Goal: Task Accomplishment & Management: Manage account settings

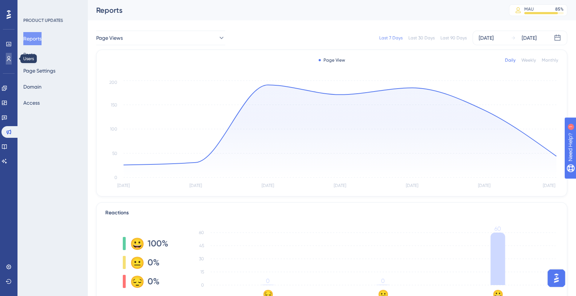
click at [6, 63] on link at bounding box center [9, 59] width 6 height 12
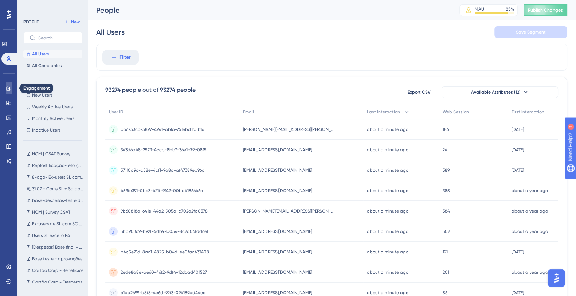
click at [8, 89] on icon at bounding box center [9, 88] width 6 height 6
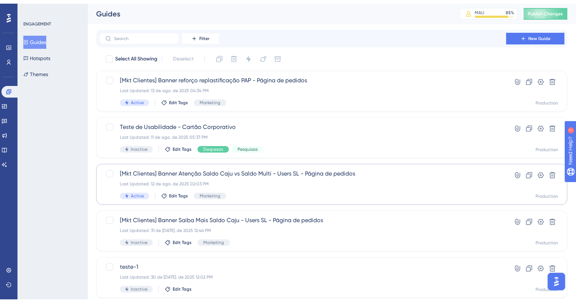
scroll to position [45, 0]
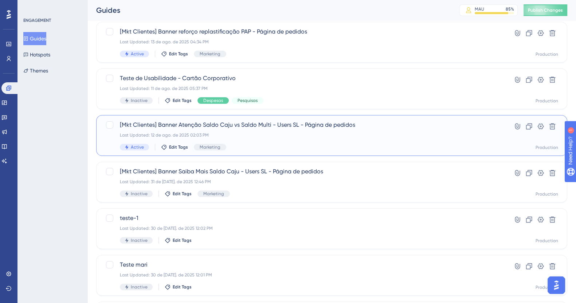
click at [307, 133] on div "Last Updated: 12 de ago. de 2025 02:03 PM" at bounding box center [302, 135] width 365 height 6
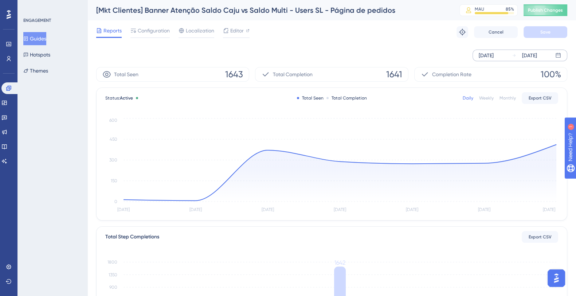
click at [493, 55] on div "[DATE]" at bounding box center [486, 55] width 15 height 9
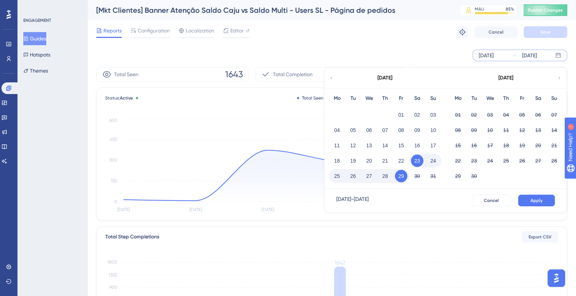
click at [326, 76] on div "[DATE]" at bounding box center [385, 78] width 120 height 20
click at [333, 79] on icon at bounding box center [331, 78] width 4 height 7
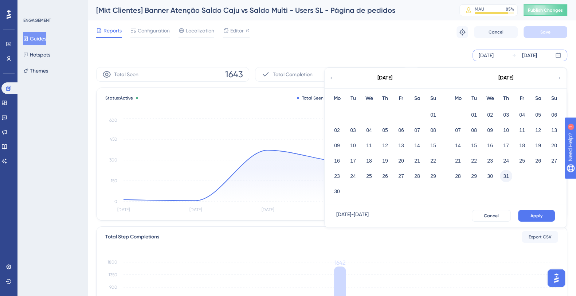
click at [507, 177] on button "31" at bounding box center [506, 176] width 12 height 12
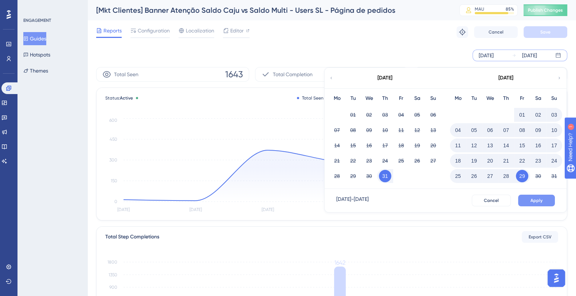
click at [536, 200] on span "Apply" at bounding box center [537, 201] width 12 height 6
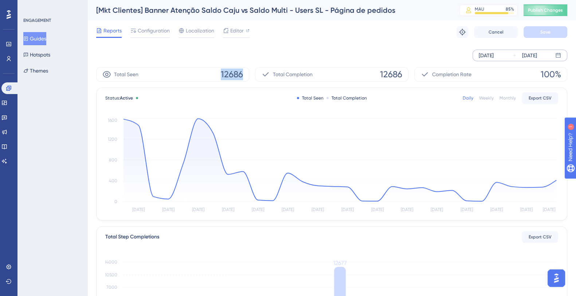
drag, startPoint x: 242, startPoint y: 75, endPoint x: 195, endPoint y: 76, distance: 47.4
click at [195, 76] on div "Total Seen 12686" at bounding box center [172, 74] width 153 height 15
copy span "12686"
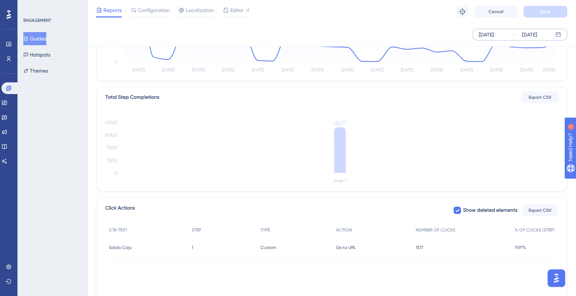
scroll to position [165, 0]
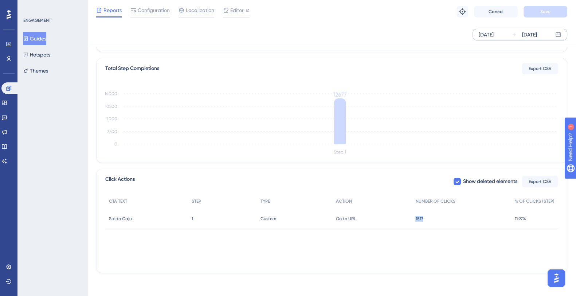
drag, startPoint x: 415, startPoint y: 221, endPoint x: 425, endPoint y: 220, distance: 9.9
click at [425, 220] on div "1517 1517" at bounding box center [461, 218] width 99 height 20
click at [10, 62] on link at bounding box center [9, 59] width 6 height 12
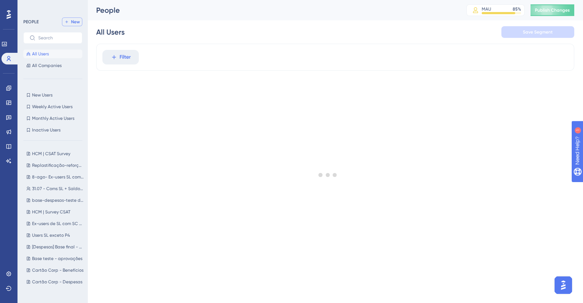
click at [68, 21] on icon at bounding box center [66, 22] width 4 height 4
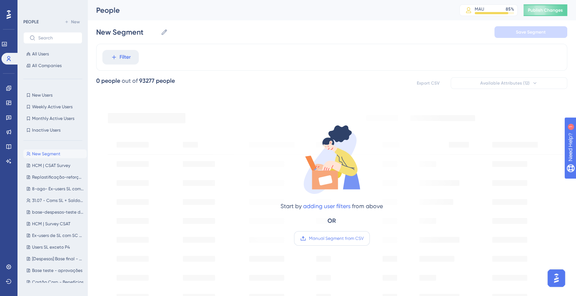
click at [348, 241] on label "Manual Segment from CSV" at bounding box center [332, 238] width 76 height 15
click at [364, 238] on input "Manual Segment from CSV" at bounding box center [364, 238] width 0 height 0
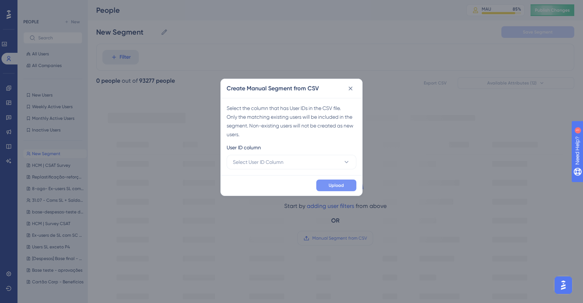
click at [337, 186] on span "Upload" at bounding box center [336, 186] width 15 height 6
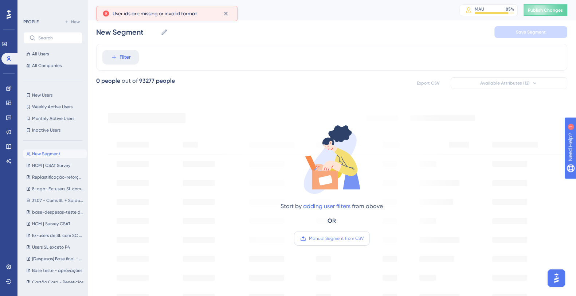
click at [352, 236] on span "Manual Segment from CSV" at bounding box center [336, 238] width 55 height 6
click at [364, 238] on input "Manual Segment from CSV" at bounding box center [364, 238] width 0 height 0
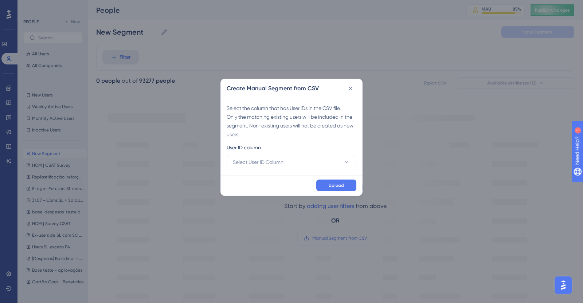
click at [287, 153] on div "User ID column" at bounding box center [292, 149] width 130 height 12
click at [287, 165] on button "Select User ID Column" at bounding box center [292, 162] width 130 height 15
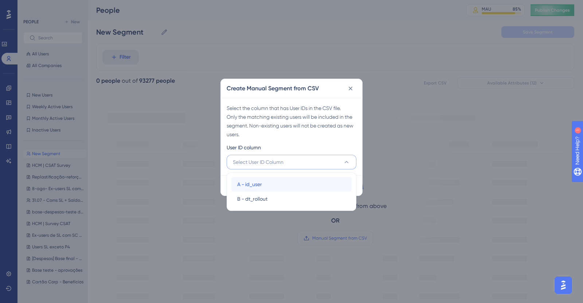
click at [288, 184] on div "A - id_user A - id_user" at bounding box center [291, 184] width 109 height 15
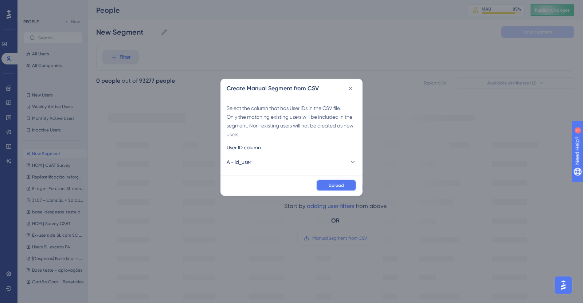
click at [339, 185] on span "Upload" at bounding box center [336, 186] width 15 height 6
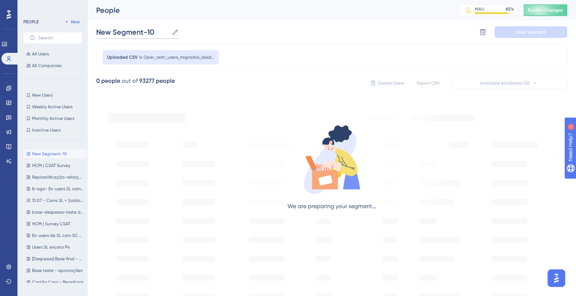
click at [137, 35] on input "New Segment-10" at bounding box center [132, 32] width 73 height 10
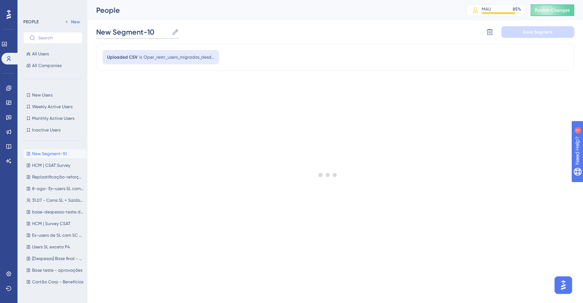
drag, startPoint x: 153, startPoint y: 32, endPoint x: 100, endPoint y: 34, distance: 53.6
click at [100, 34] on input "New Segment-10" at bounding box center [132, 32] width 73 height 10
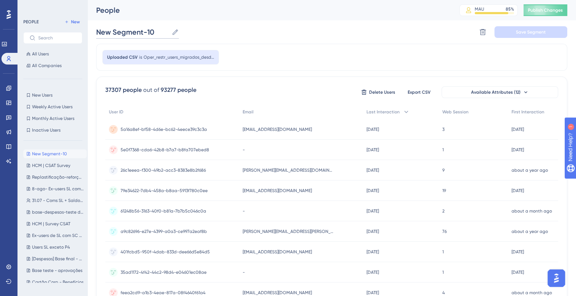
click at [138, 32] on input "New Segment-10" at bounding box center [132, 32] width 73 height 10
drag, startPoint x: 155, startPoint y: 32, endPoint x: 80, endPoint y: 27, distance: 75.2
click at [87, 27] on div "Performance Users Engagement Widgets Feedback Product Updates Knowledge Base AI…" at bounding box center [331, 285] width 489 height 571
type input "2"
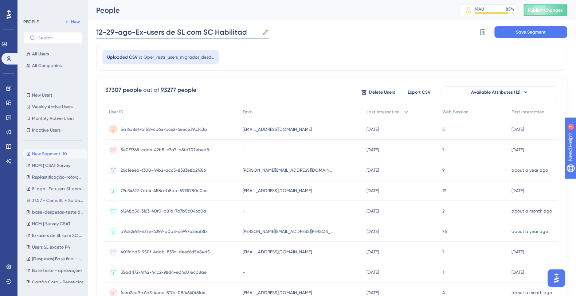
drag, startPoint x: 202, startPoint y: 32, endPoint x: 133, endPoint y: 33, distance: 68.9
click at [133, 33] on input "12-29-ago-Ex-users de SL com SC Habilitad" at bounding box center [177, 32] width 163 height 10
click at [178, 32] on input "12-29-ago-Ex-users de SL com SC Habilitad" at bounding box center [177, 32] width 163 height 10
drag, startPoint x: 203, startPoint y: 32, endPoint x: 134, endPoint y: 35, distance: 68.2
click at [134, 35] on input "12-29-ago-Ex-users de SL com SC Habilitad" at bounding box center [177, 32] width 163 height 10
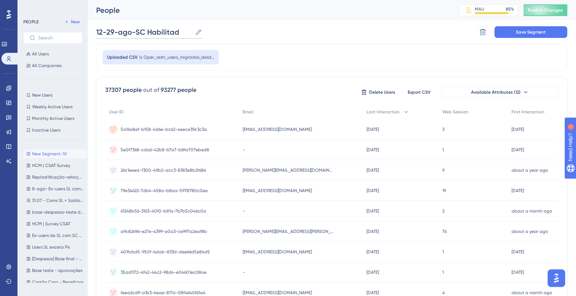
click at [148, 30] on input "12-29-ago-SC Habilitad" at bounding box center [144, 32] width 96 height 10
click at [138, 31] on input "12-29-ago-SC-[GEOGRAPHIC_DATA]" at bounding box center [145, 32] width 98 height 10
click at [136, 30] on input "12-29-ago-SC-[GEOGRAPHIC_DATA]" at bounding box center [145, 32] width 98 height 10
click at [198, 33] on input "12-29-ago-usersSC-Habilitad" at bounding box center [153, 32] width 115 height 10
type input "12-29-ago-usersSC-Habilitado"
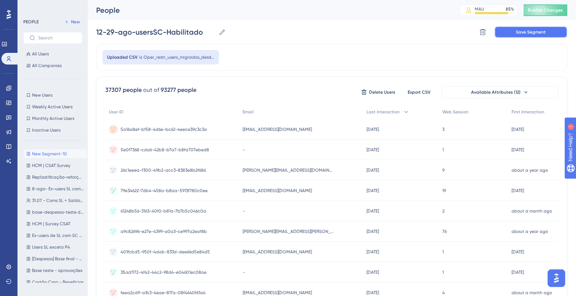
click at [532, 37] on button "Save Segment" at bounding box center [530, 32] width 73 height 12
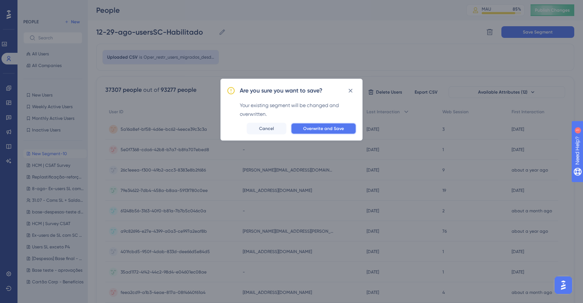
click at [303, 128] on button "Overwrite and Save" at bounding box center [324, 129] width 66 height 12
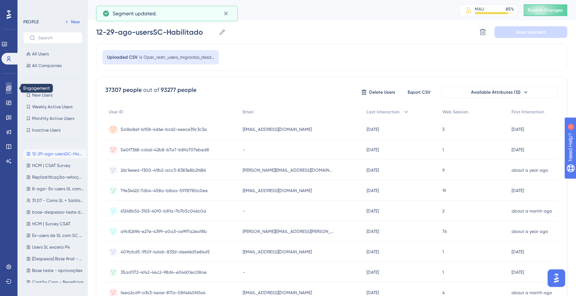
click at [7, 88] on icon at bounding box center [8, 88] width 5 height 5
